Goal: Transaction & Acquisition: Purchase product/service

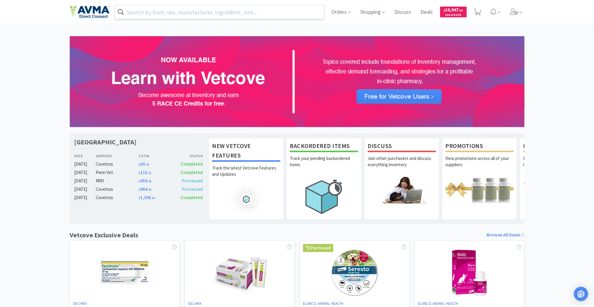
click at [142, 14] on input "text" at bounding box center [219, 12] width 209 height 14
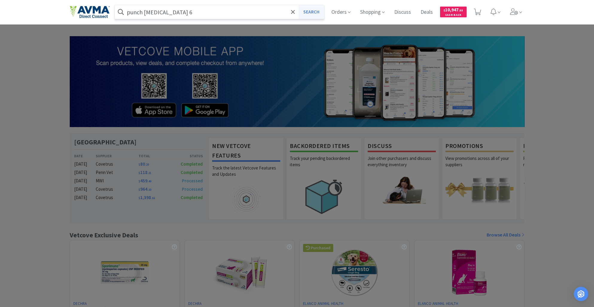
type input "punch [MEDICAL_DATA] 6"
click at [308, 11] on button "Search" at bounding box center [311, 12] width 25 height 14
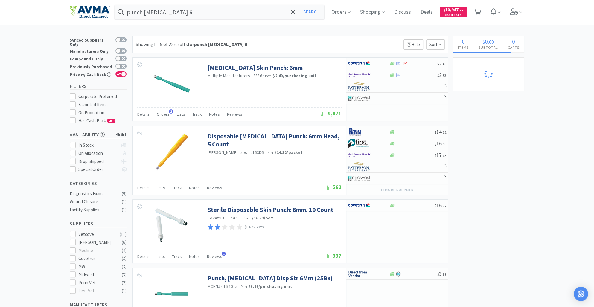
select select "1"
select select "4"
select select "2"
select select "3"
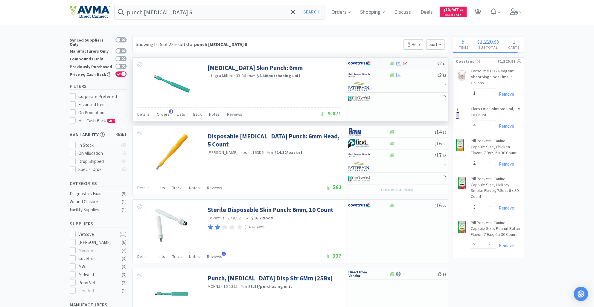
click at [366, 63] on img at bounding box center [359, 63] width 22 height 9
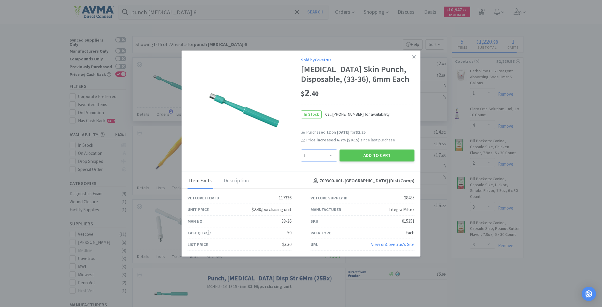
click at [330, 154] on select "Enter Quantity 1 2 3 4 5 6 7 8 9 10 11 12 13 14 15 16 17 18 19 20 Enter Quantity" at bounding box center [319, 155] width 36 height 12
select select "20"
click at [301, 149] on select "Enter Quantity 1 2 3 4 5 6 7 8 9 10 11 12 13 14 15 16 17 18 19 20 Enter Quantity" at bounding box center [319, 155] width 36 height 12
click at [379, 155] on button "Add to Cart" at bounding box center [377, 155] width 75 height 12
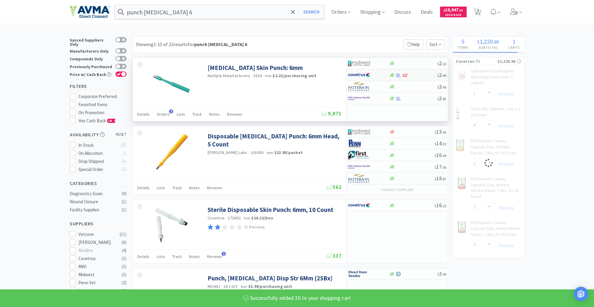
select select "20"
select select "1"
select select "4"
select select "2"
select select "3"
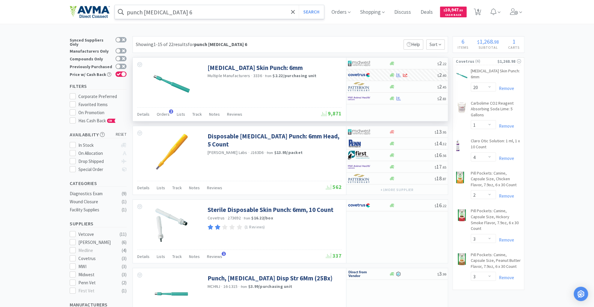
click at [175, 14] on input "punch [MEDICAL_DATA] 6" at bounding box center [219, 12] width 209 height 14
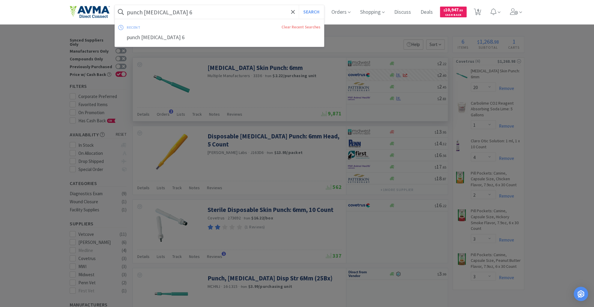
click at [175, 14] on input "punch [MEDICAL_DATA] 6" at bounding box center [219, 12] width 209 height 14
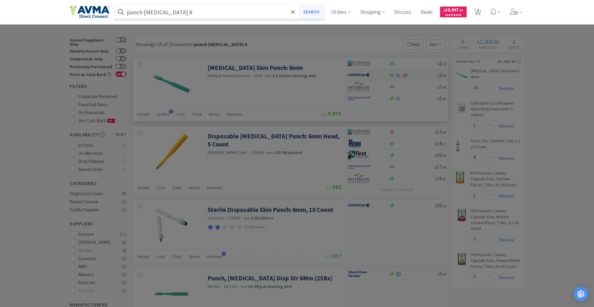
type input "punch [MEDICAL_DATA] 8"
click at [319, 12] on button "Search" at bounding box center [311, 12] width 25 height 14
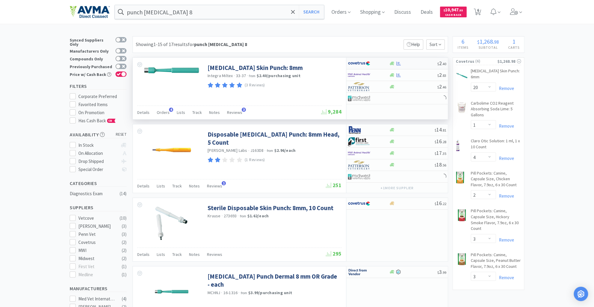
click at [384, 65] on div at bounding box center [368, 63] width 41 height 10
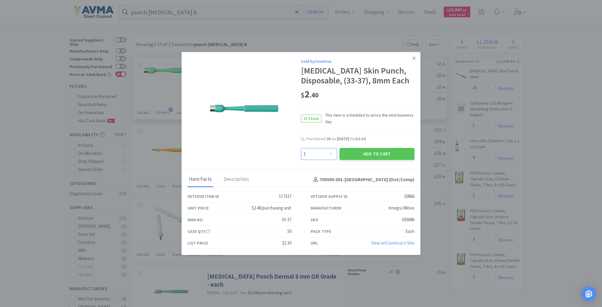
click at [331, 152] on select "Enter Quantity 1 2 3 4 5 6 7 8 9 10 11 12 13 14 15 16 17 18 19 20 Enter Quantity" at bounding box center [319, 154] width 36 height 12
select select "20"
click at [301, 148] on select "Enter Quantity 1 2 3 4 5 6 7 8 9 10 11 12 13 14 15 16 17 18 19 20 Enter Quantity" at bounding box center [319, 154] width 36 height 12
click at [369, 154] on button "Add to Cart" at bounding box center [377, 154] width 75 height 12
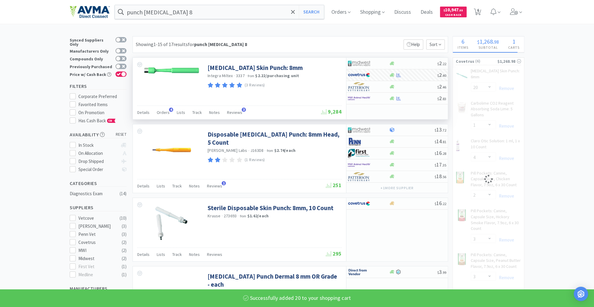
select select "20"
select select "1"
select select "4"
select select "2"
select select "3"
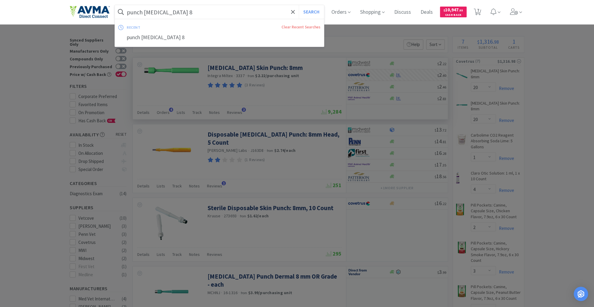
click at [172, 17] on input "punch [MEDICAL_DATA] 8" at bounding box center [219, 12] width 209 height 14
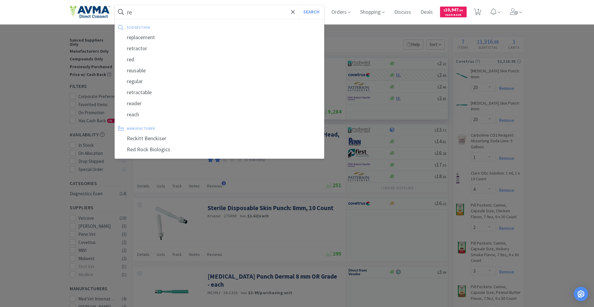
type input "r"
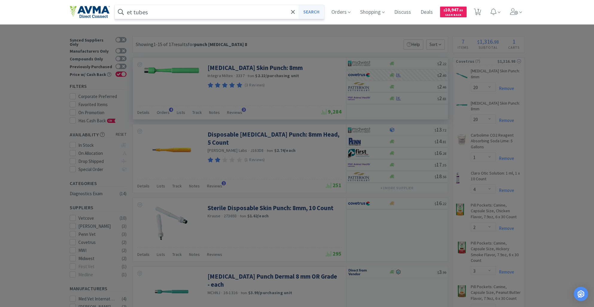
click at [321, 10] on button "Search" at bounding box center [311, 12] width 25 height 14
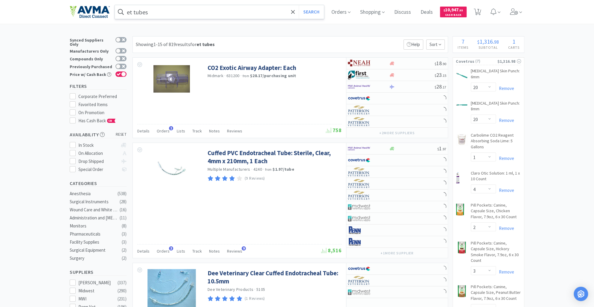
click at [163, 6] on input "et tubes" at bounding box center [219, 12] width 209 height 14
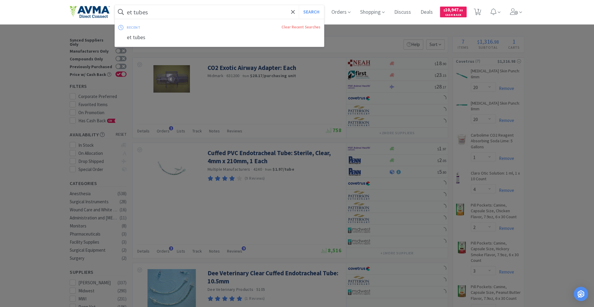
click at [163, 6] on input "et tubes" at bounding box center [219, 12] width 209 height 14
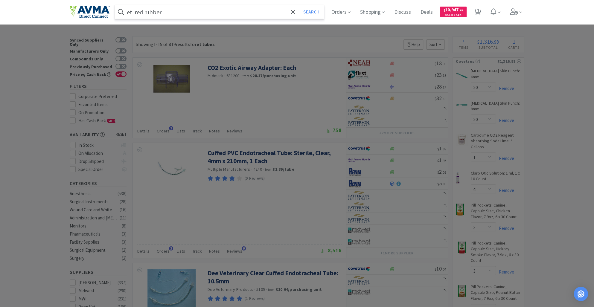
type input "et red rubber"
click at [299, 5] on button "Search" at bounding box center [311, 12] width 25 height 14
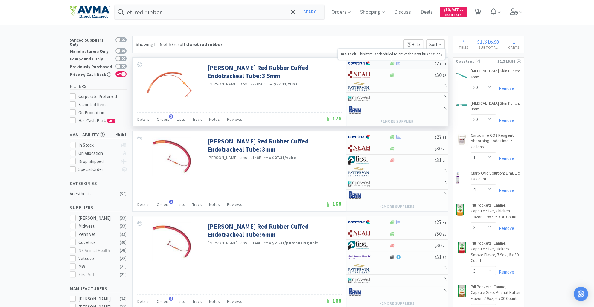
click at [392, 64] on icon at bounding box center [391, 64] width 4 height 4
select select "1"
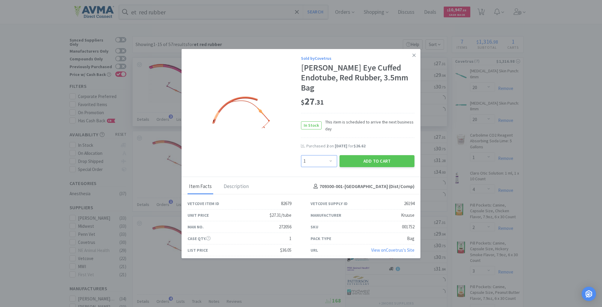
click at [330, 155] on select "Enter Quantity 1 2 3 4 5 6 7 8 9 10 11 12 13 14 15 16 17 18 19 20 Enter Quantity" at bounding box center [319, 161] width 36 height 12
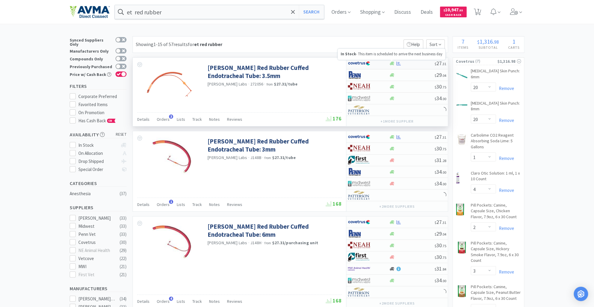
click at [391, 64] on icon at bounding box center [391, 64] width 4 height 4
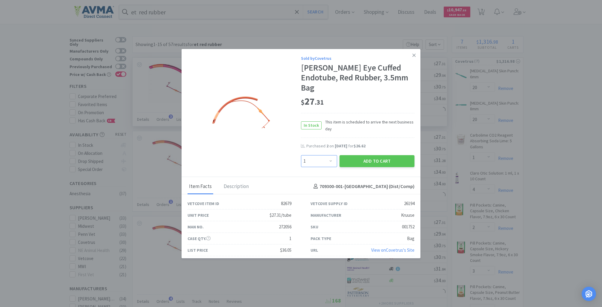
click at [332, 155] on select "Enter Quantity 1 2 3 4 5 6 7 8 9 10 11 12 13 14 15 16 17 18 19 20 Enter Quantity" at bounding box center [319, 161] width 36 height 12
select select "3"
click at [301, 155] on select "Enter Quantity 1 2 3 4 5 6 7 8 9 10 11 12 13 14 15 16 17 18 19 20 Enter Quantity" at bounding box center [319, 161] width 36 height 12
click at [368, 146] on div "Purchased 2 on [DATE] for $26.62" at bounding box center [358, 149] width 114 height 12
click at [372, 155] on button "Add to Cart" at bounding box center [377, 161] width 75 height 12
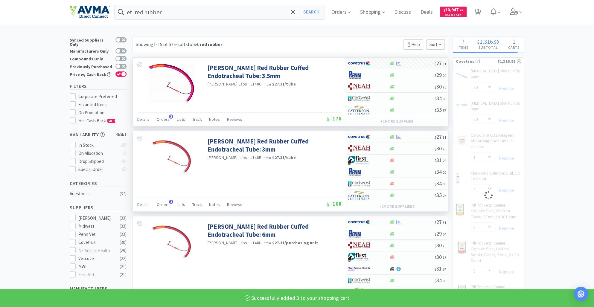
select select "3"
select select "2"
select select "3"
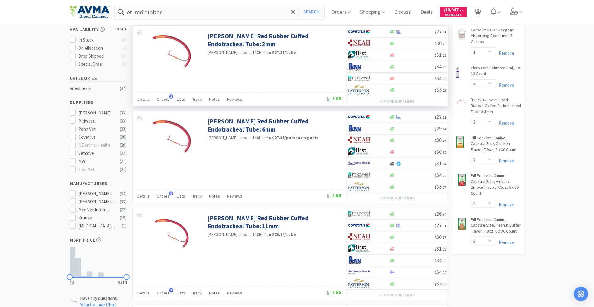
scroll to position [109, 0]
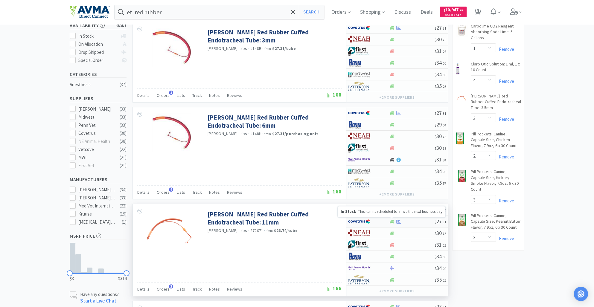
click at [393, 221] on icon at bounding box center [391, 222] width 4 height 4
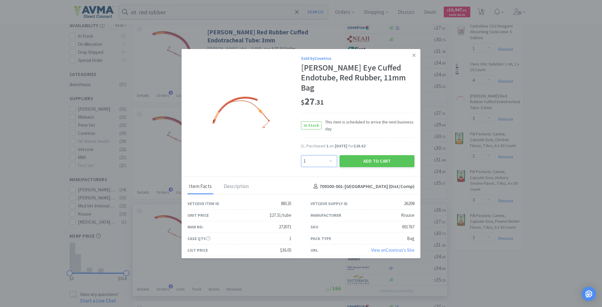
click at [332, 156] on select "Enter Quantity 1 2 3 4 5 6 7 8 9 10 11 12 13 14 15 16 17 18 19 20 Enter Quantity" at bounding box center [319, 161] width 36 height 12
select select "2"
click at [301, 155] on select "Enter Quantity 1 2 3 4 5 6 7 8 9 10 11 12 13 14 15 16 17 18 19 20 Enter Quantity" at bounding box center [319, 161] width 36 height 12
click at [386, 160] on div "Add to Cart" at bounding box center [377, 161] width 77 height 14
click at [389, 155] on button "Add to Cart" at bounding box center [377, 161] width 75 height 12
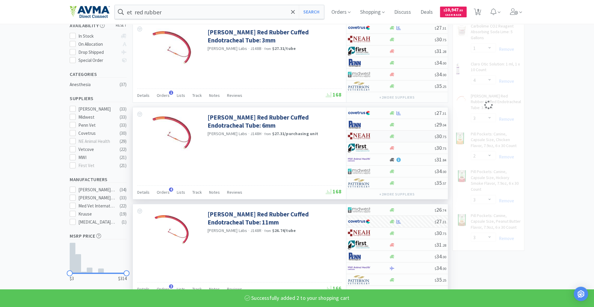
select select "2"
select select "3"
select select "2"
select select "3"
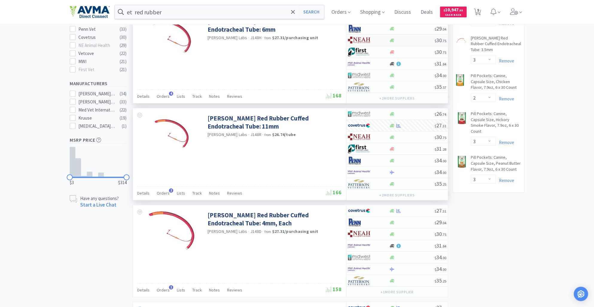
scroll to position [211, 0]
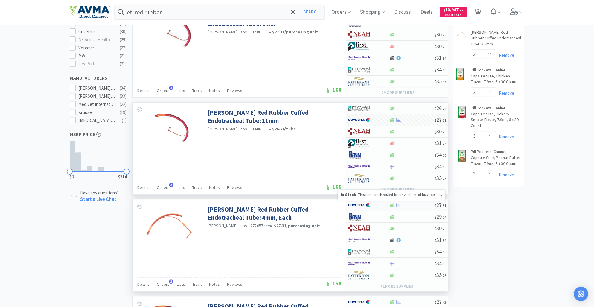
click at [389, 203] on icon at bounding box center [391, 205] width 4 height 4
select select "1"
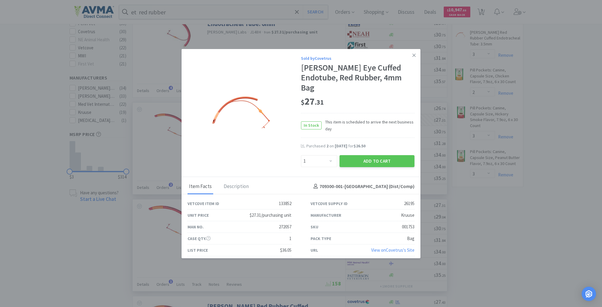
click at [359, 160] on button "Add to Cart" at bounding box center [377, 161] width 75 height 12
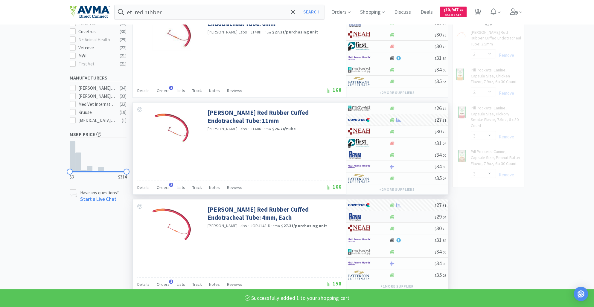
select select "1"
select select "2"
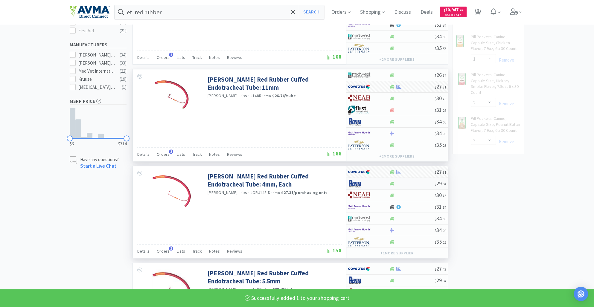
select select "3"
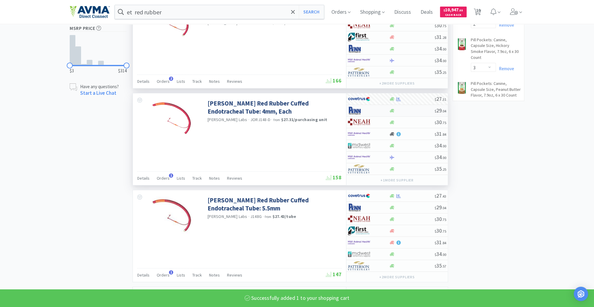
scroll to position [317, 0]
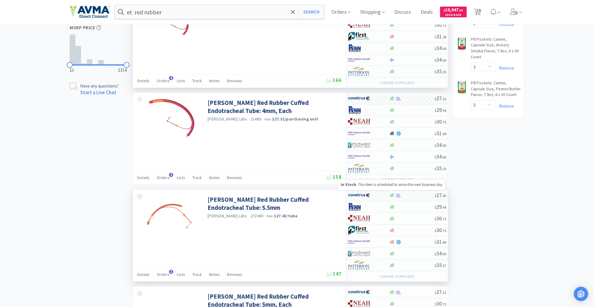
click at [393, 193] on icon at bounding box center [391, 195] width 4 height 4
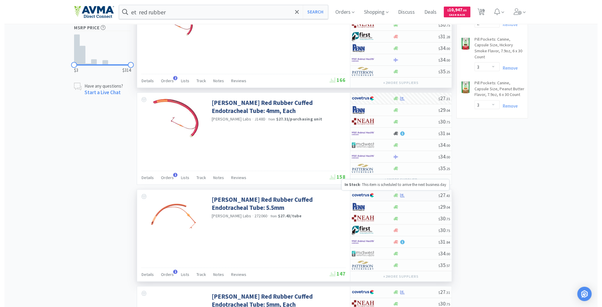
select select "1"
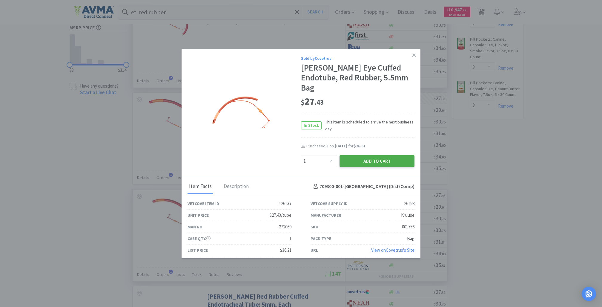
click at [356, 155] on button "Add to Cart" at bounding box center [377, 161] width 75 height 12
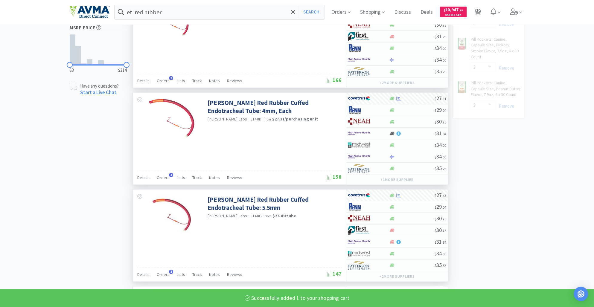
select select "1"
select select "2"
select select "3"
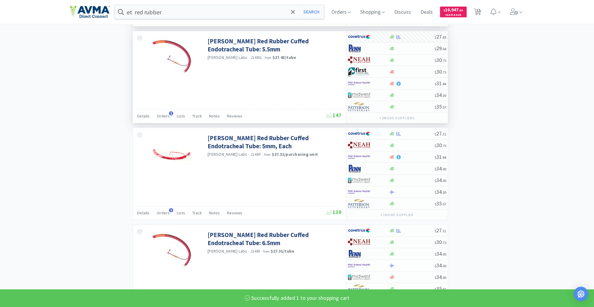
scroll to position [476, 0]
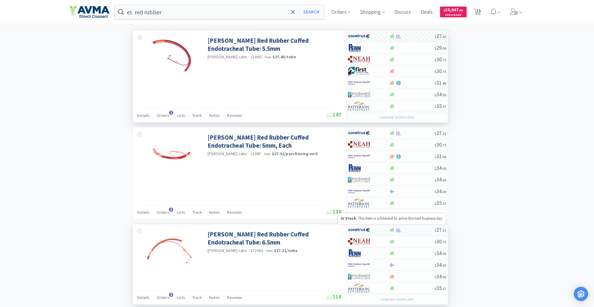
click at [393, 228] on icon at bounding box center [391, 230] width 4 height 4
select select "1"
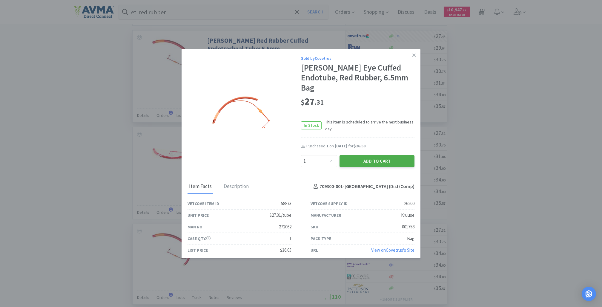
click at [371, 155] on button "Add to Cart" at bounding box center [377, 161] width 75 height 12
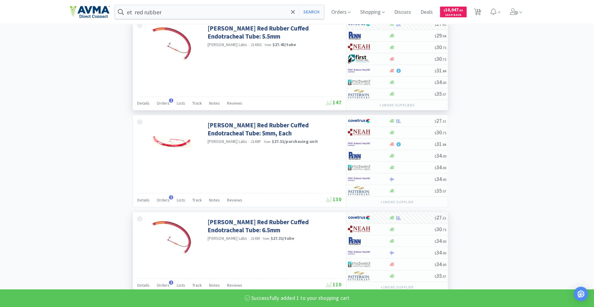
select select "1"
select select "2"
select select "3"
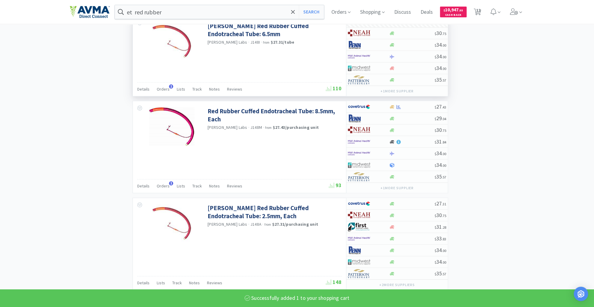
scroll to position [687, 0]
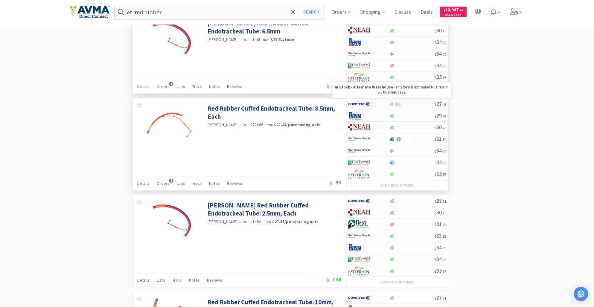
click at [390, 102] on icon at bounding box center [391, 104] width 4 height 4
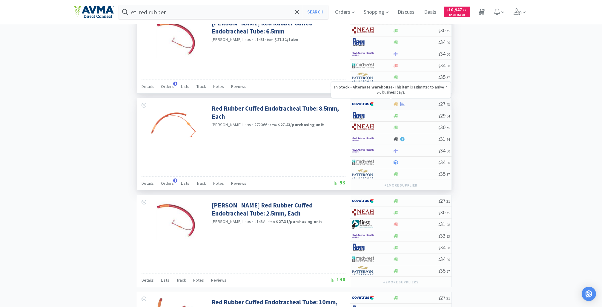
select select "1"
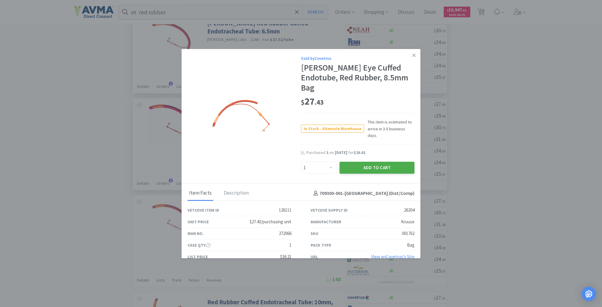
click at [379, 162] on button "Add to Cart" at bounding box center [377, 168] width 75 height 12
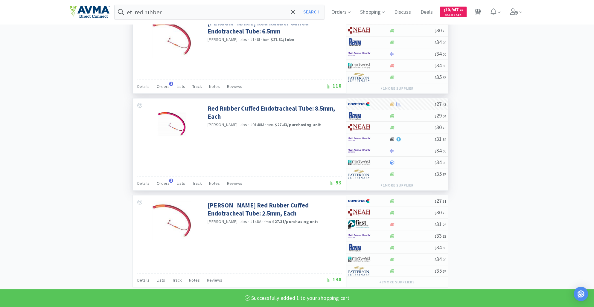
select select "1"
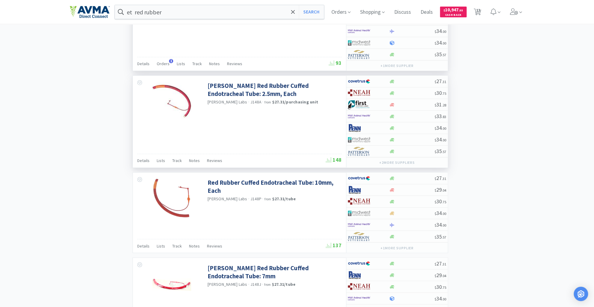
scroll to position [817, 0]
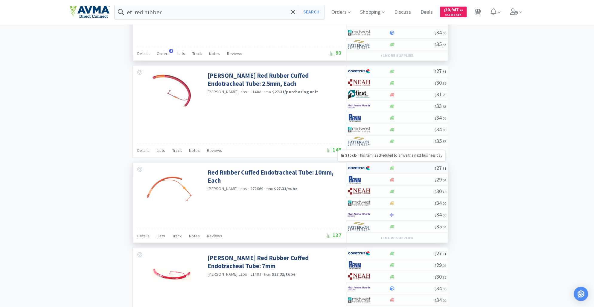
click at [390, 166] on icon at bounding box center [391, 168] width 4 height 4
select select "1"
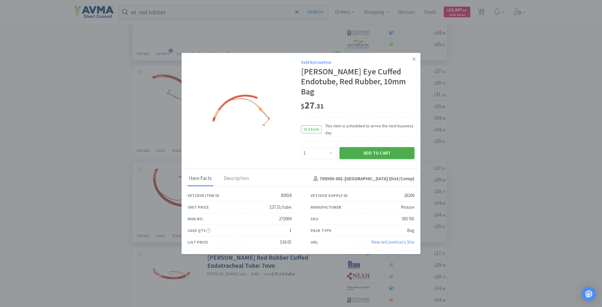
click at [355, 149] on button "Add to Cart" at bounding box center [377, 153] width 75 height 12
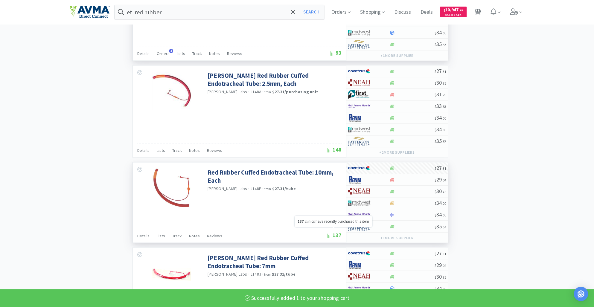
select select "1"
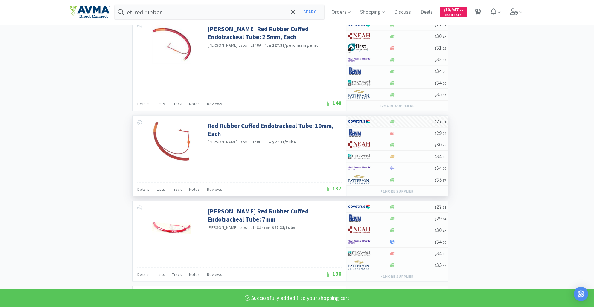
scroll to position [865, 0]
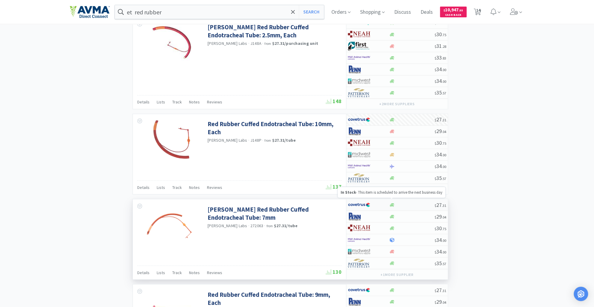
click at [392, 203] on icon at bounding box center [391, 205] width 4 height 4
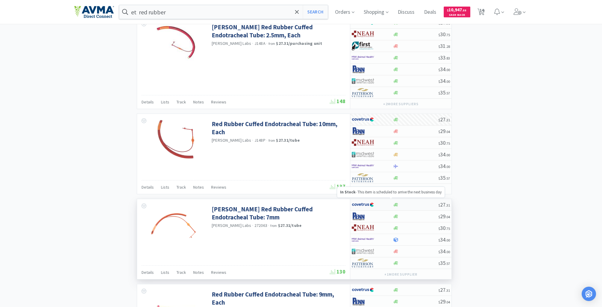
select select "1"
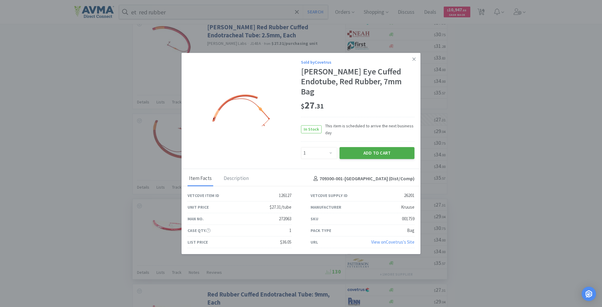
click at [358, 149] on button "Add to Cart" at bounding box center [377, 153] width 75 height 12
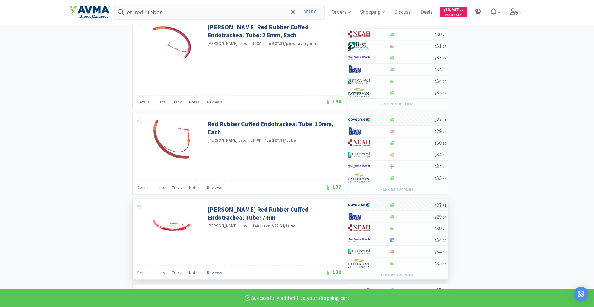
select select "1"
select select "2"
select select "3"
select select "1"
